Goal: Information Seeking & Learning: Compare options

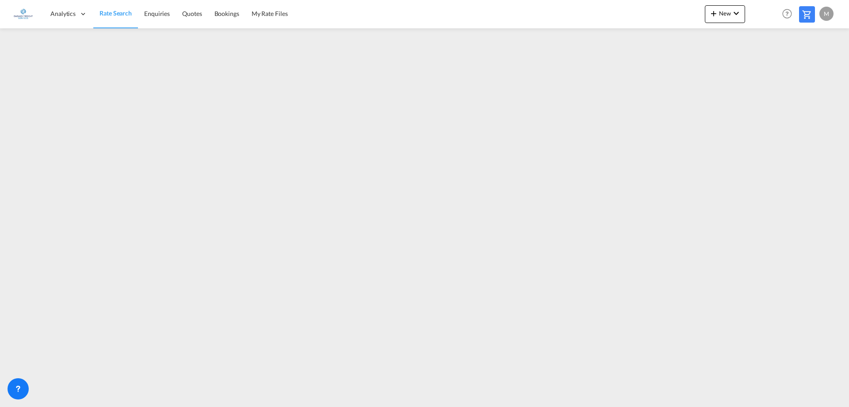
click at [120, 17] on span "Rate Search" at bounding box center [116, 13] width 32 height 9
